Goal: Communication & Community: Ask a question

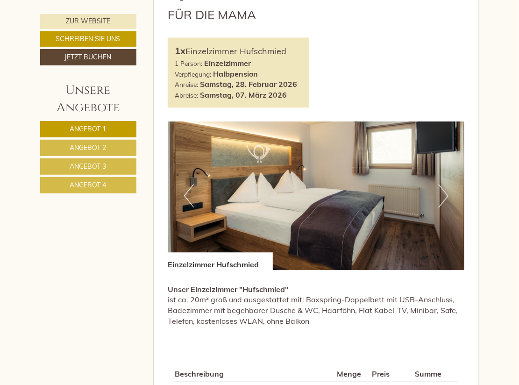
scroll to position [394, 0]
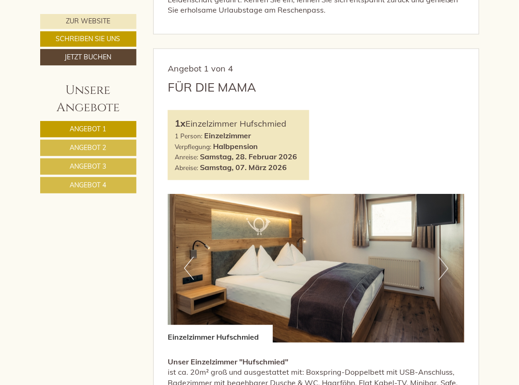
click at [446, 257] on button "Next" at bounding box center [444, 268] width 10 height 23
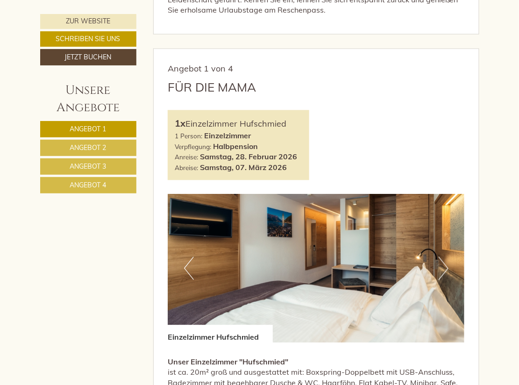
click at [446, 257] on button "Next" at bounding box center [444, 268] width 10 height 23
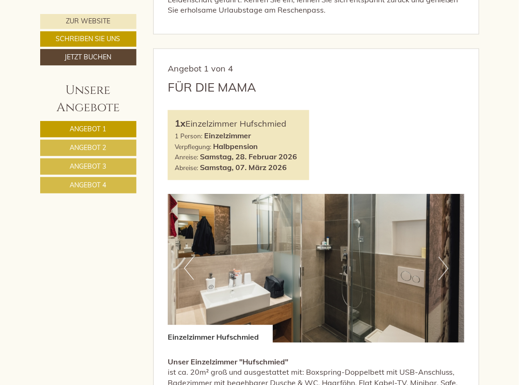
click at [446, 257] on button "Next" at bounding box center [444, 268] width 10 height 23
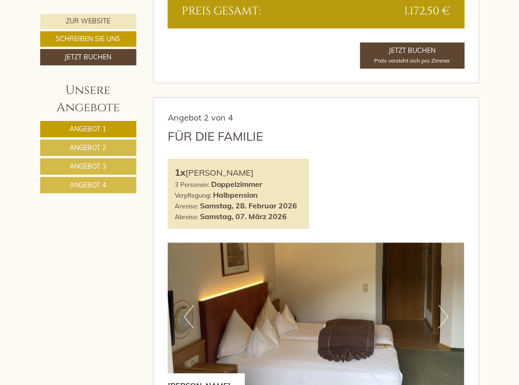
scroll to position [1033, 0]
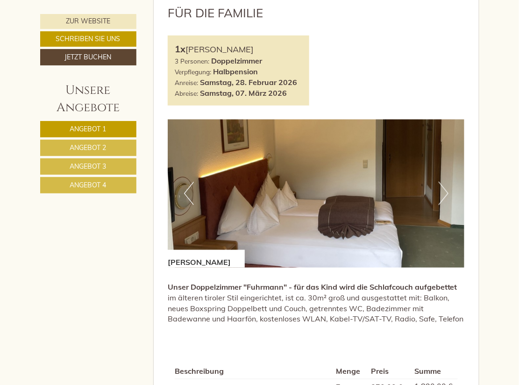
click at [447, 182] on button "Next" at bounding box center [444, 193] width 10 height 23
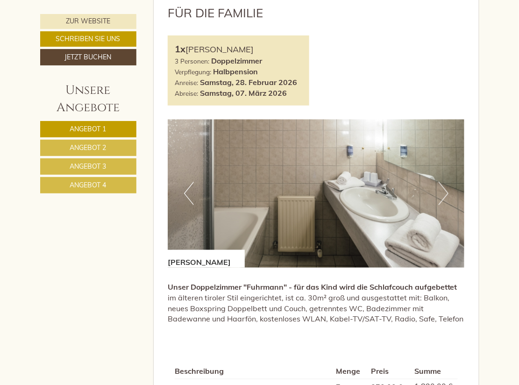
click at [447, 182] on button "Next" at bounding box center [444, 193] width 10 height 23
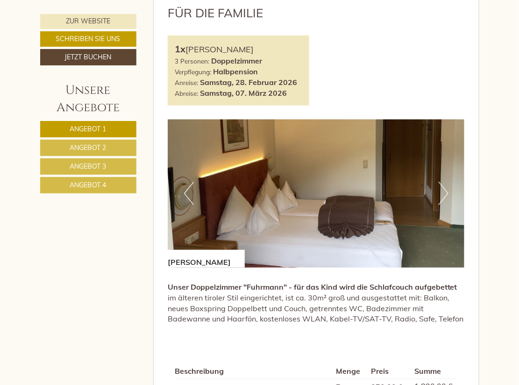
click at [447, 182] on button "Next" at bounding box center [444, 193] width 10 height 23
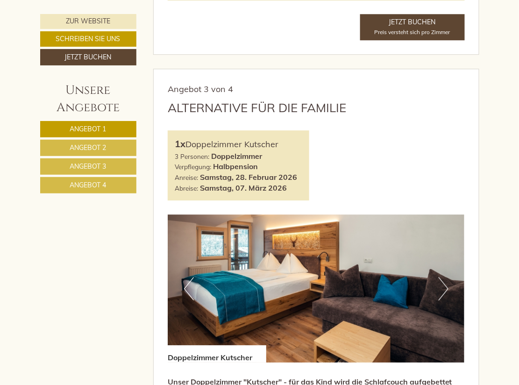
scroll to position [1526, 0]
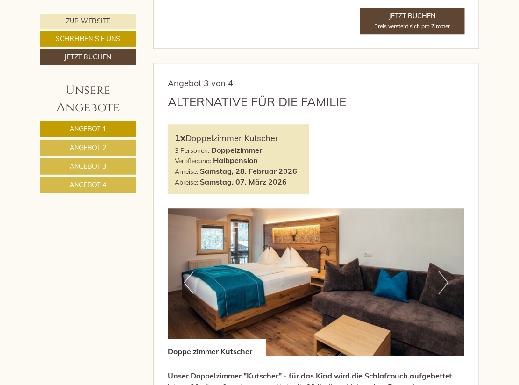
click at [444, 271] on button "Next" at bounding box center [444, 282] width 10 height 23
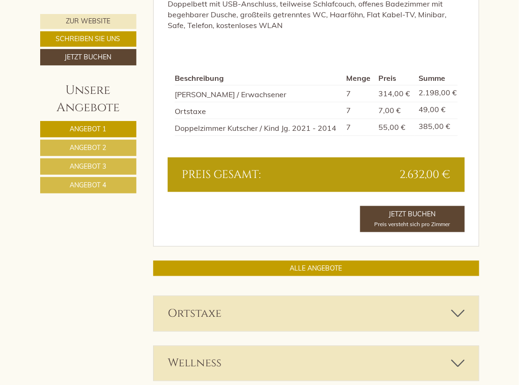
scroll to position [2067, 0]
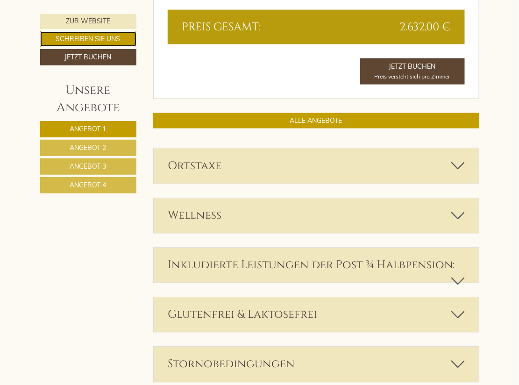
click at [91, 37] on link "Schreiben Sie uns" at bounding box center [88, 38] width 96 height 15
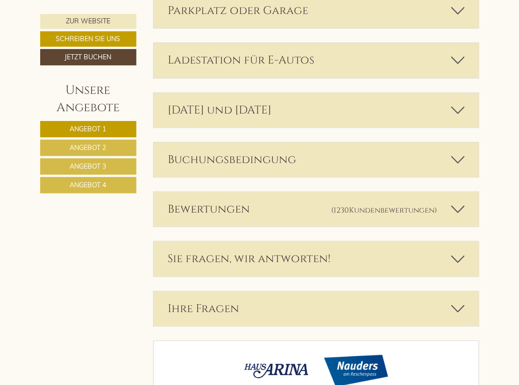
scroll to position [2743, 0]
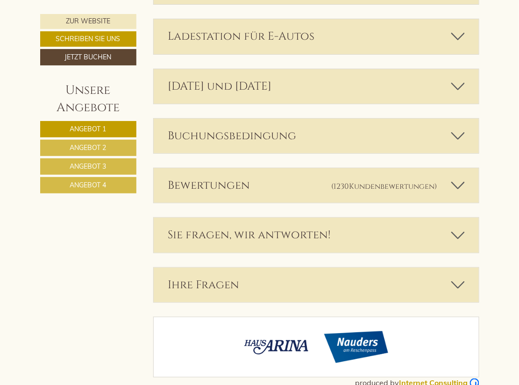
click at [246, 218] on div "Sie fragen, wir antworten!" at bounding box center [316, 235] width 325 height 35
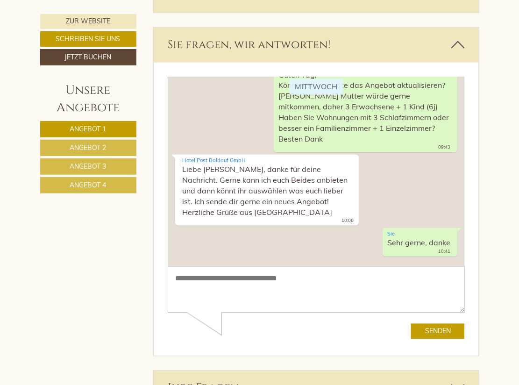
scroll to position [83, 0]
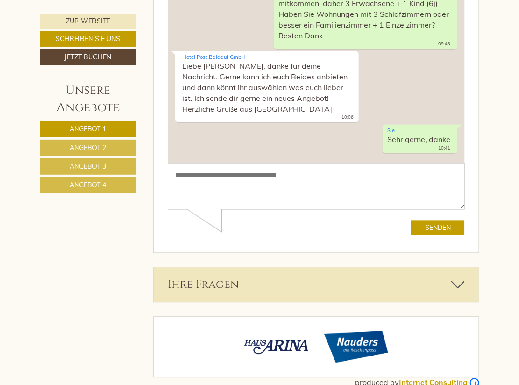
click at [272, 181] on textarea at bounding box center [315, 186] width 297 height 47
type textarea "**********"
click at [444, 225] on button "Senden" at bounding box center [438, 228] width 54 height 15
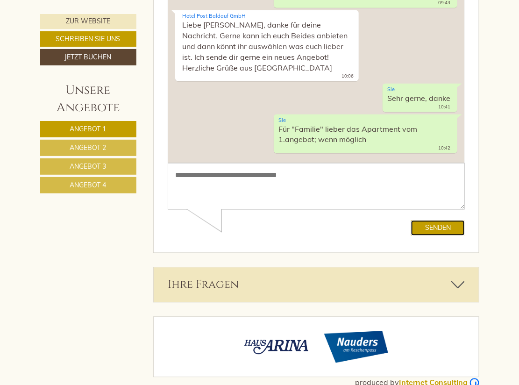
scroll to position [125, 0]
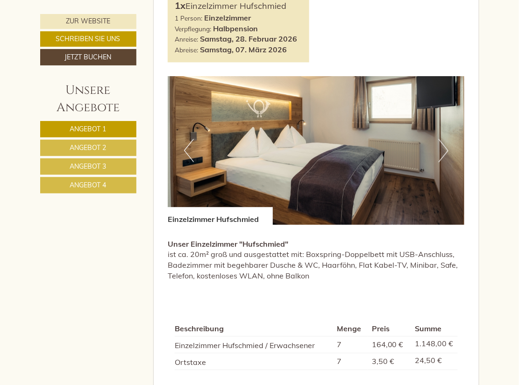
scroll to position [640, 0]
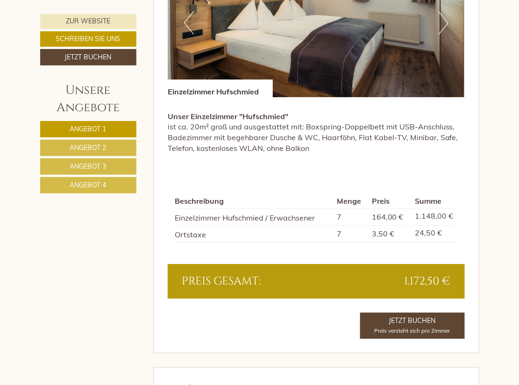
click at [71, 145] on span "Angebot 2" at bounding box center [88, 148] width 36 height 8
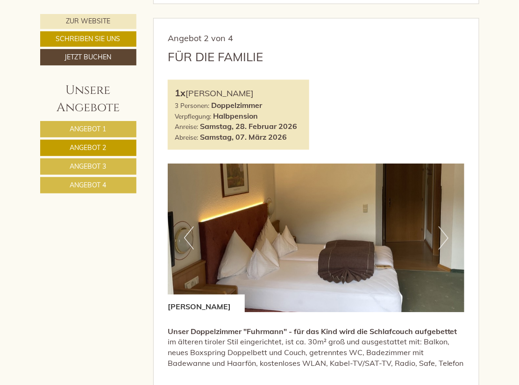
click at [76, 165] on span "Angebot 3" at bounding box center [88, 166] width 36 height 8
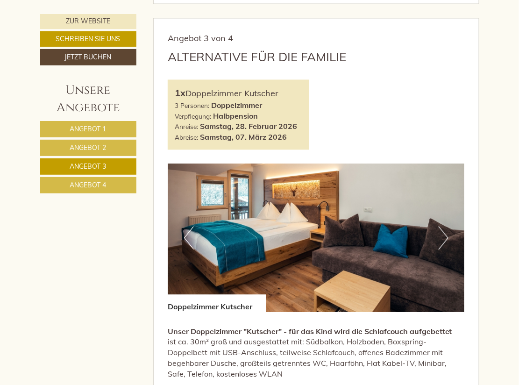
click at [94, 186] on span "Angebot 4" at bounding box center [88, 185] width 36 height 8
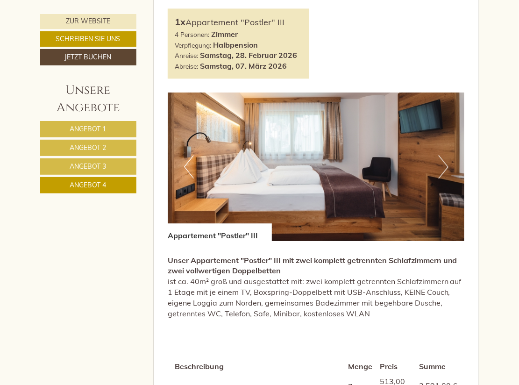
scroll to position [621, 0]
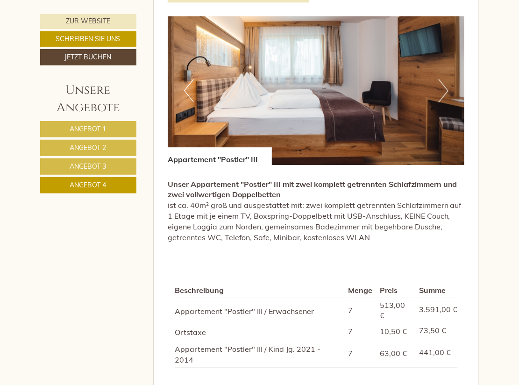
click at [96, 170] on span "Angebot 3" at bounding box center [88, 166] width 36 height 8
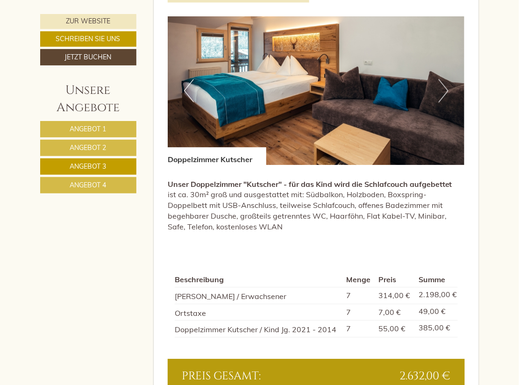
scroll to position [424, 0]
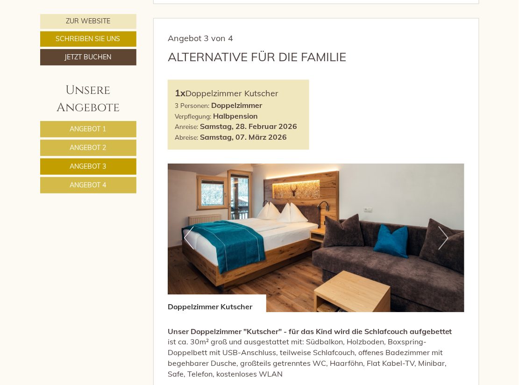
click at [96, 180] on link "Angebot 4" at bounding box center [88, 185] width 96 height 16
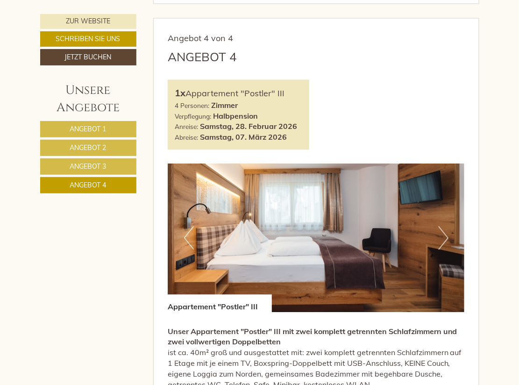
click at [447, 227] on button "Next" at bounding box center [444, 238] width 10 height 23
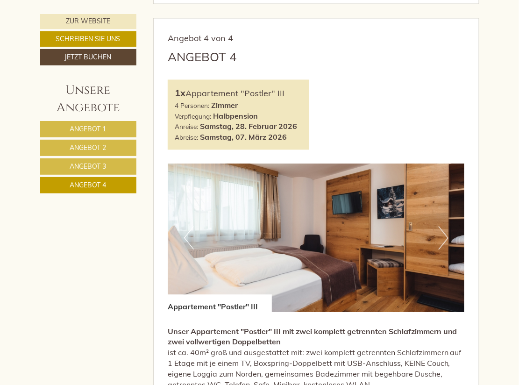
click at [447, 227] on button "Next" at bounding box center [444, 238] width 10 height 23
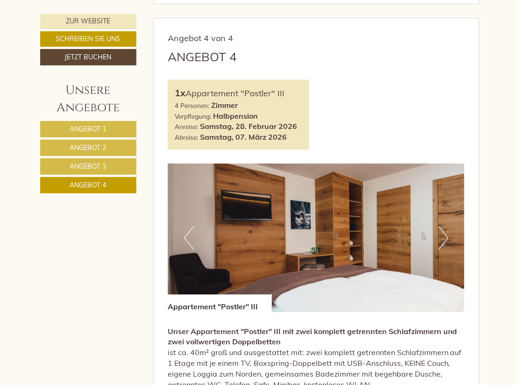
click at [447, 227] on button "Next" at bounding box center [444, 238] width 10 height 23
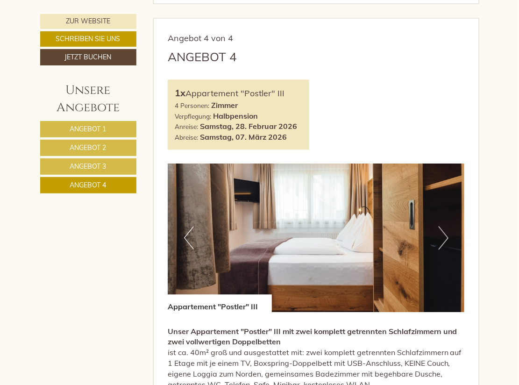
click at [447, 227] on button "Next" at bounding box center [444, 238] width 10 height 23
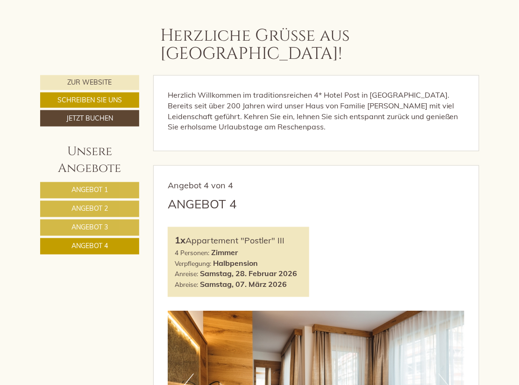
scroll to position [276, 0]
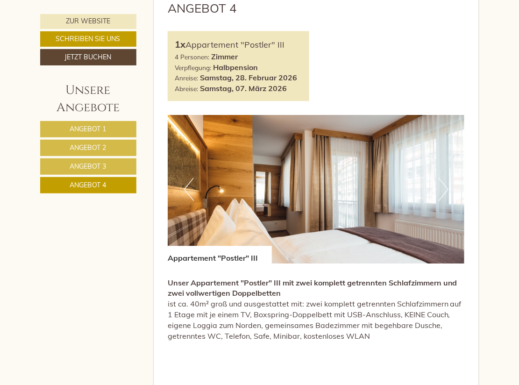
click at [91, 124] on link "Angebot 1" at bounding box center [88, 129] width 96 height 16
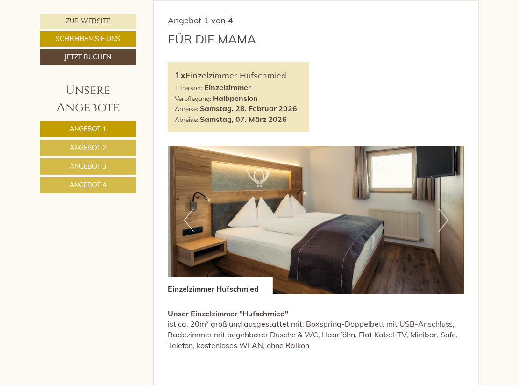
scroll to position [375, 0]
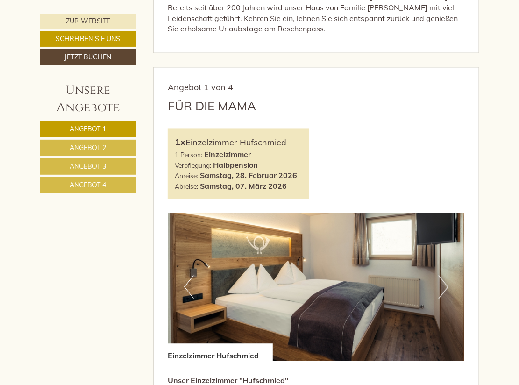
click at [99, 142] on link "Angebot 2" at bounding box center [88, 148] width 96 height 16
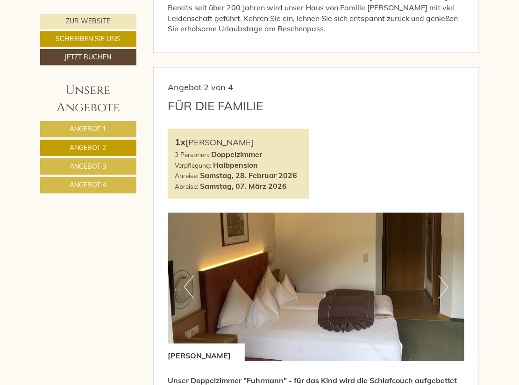
scroll to position [424, 0]
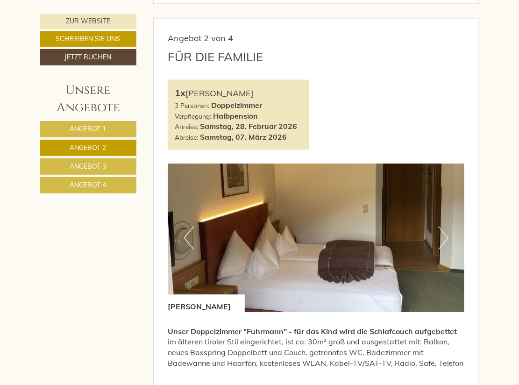
click at [72, 161] on link "Angebot 3" at bounding box center [88, 166] width 96 height 16
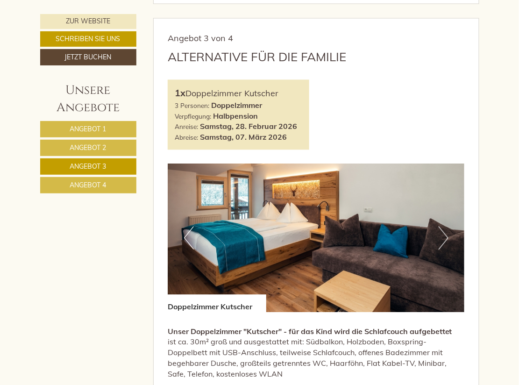
click at [54, 185] on link "Angebot 4" at bounding box center [88, 185] width 96 height 16
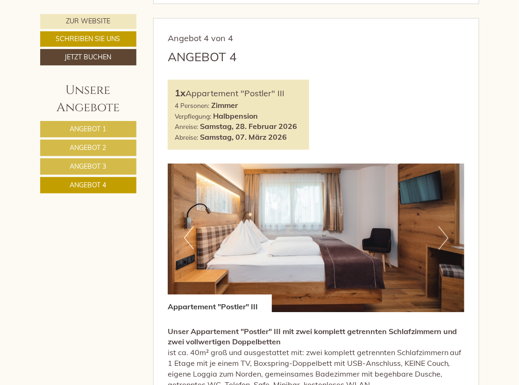
click at [456, 221] on img at bounding box center [316, 238] width 297 height 149
click at [448, 227] on button "Next" at bounding box center [444, 238] width 10 height 23
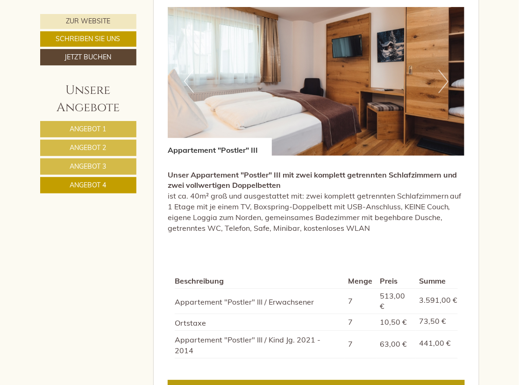
scroll to position [572, 0]
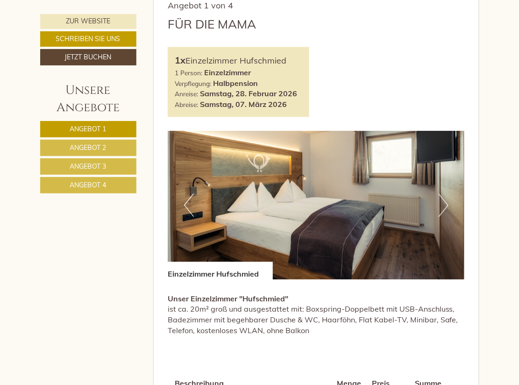
scroll to position [492, 0]
